Goal: Check status: Check status

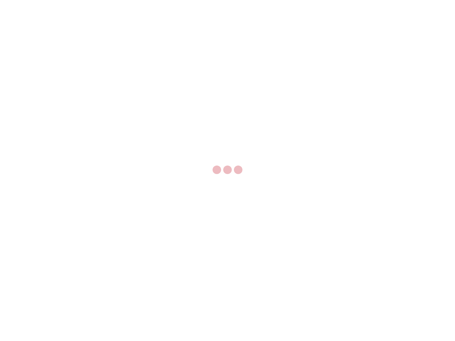
select select "US"
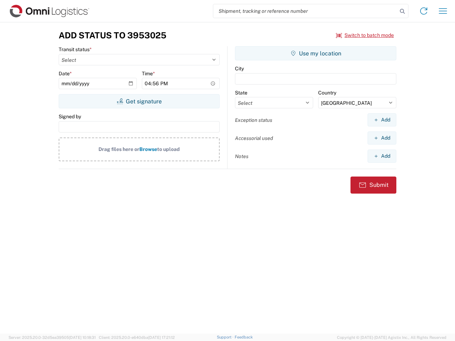
click at [305, 11] on input "search" at bounding box center [305, 10] width 184 height 13
click at [402, 11] on icon at bounding box center [402, 11] width 10 height 10
click at [423, 11] on icon at bounding box center [423, 10] width 11 height 11
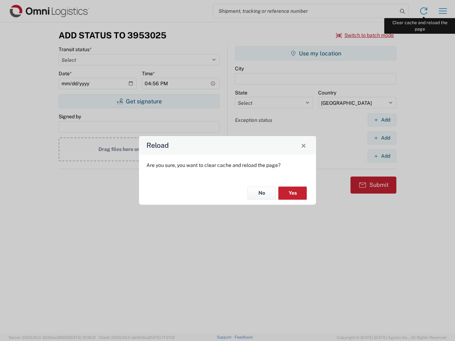
click at [443, 11] on div "Reload Are you sure, you want to clear cache and reload the page? No Yes" at bounding box center [227, 170] width 455 height 341
click at [365, 35] on div "Reload Are you sure, you want to clear cache and reload the page? No Yes" at bounding box center [227, 170] width 455 height 341
click at [139, 101] on div "Reload Are you sure, you want to clear cache and reload the page? No Yes" at bounding box center [227, 170] width 455 height 341
click at [315, 53] on div "Reload Are you sure, you want to clear cache and reload the page? No Yes" at bounding box center [227, 170] width 455 height 341
click at [381, 120] on div "Reload Are you sure, you want to clear cache and reload the page? No Yes" at bounding box center [227, 170] width 455 height 341
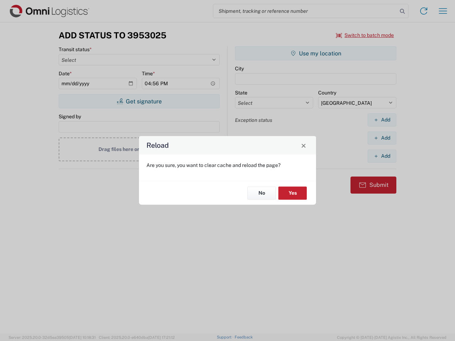
click at [381, 138] on div "Reload Are you sure, you want to clear cache and reload the page? No Yes" at bounding box center [227, 170] width 455 height 341
click at [381, 156] on div "Reload Are you sure, you want to clear cache and reload the page? No Yes" at bounding box center [227, 170] width 455 height 341
